Goal: Use online tool/utility

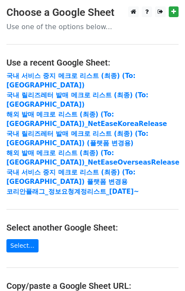
scroll to position [114, 0]
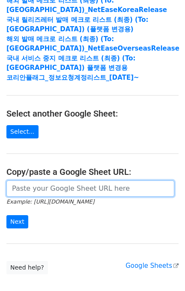
drag, startPoint x: 58, startPoint y: 175, endPoint x: 56, endPoint y: 180, distance: 5.8
click at [58, 181] on input "url" at bounding box center [90, 189] width 168 height 16
paste input "[URL][DOMAIN_NAME]"
type input "[URL][DOMAIN_NAME]"
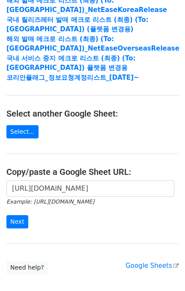
click at [23, 204] on form "[URL][DOMAIN_NAME] Example: [URL][DOMAIN_NAME] Next" at bounding box center [92, 205] width 172 height 48
click at [23, 215] on input "Next" at bounding box center [17, 221] width 22 height 13
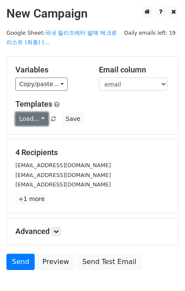
click at [31, 118] on link "Load..." at bounding box center [31, 118] width 33 height 13
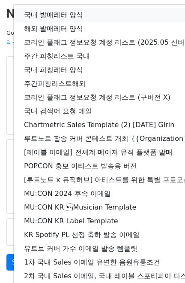
click at [57, 12] on link "국내 발매레터 양식" at bounding box center [151, 15] width 275 height 14
